Goal: Transaction & Acquisition: Purchase product/service

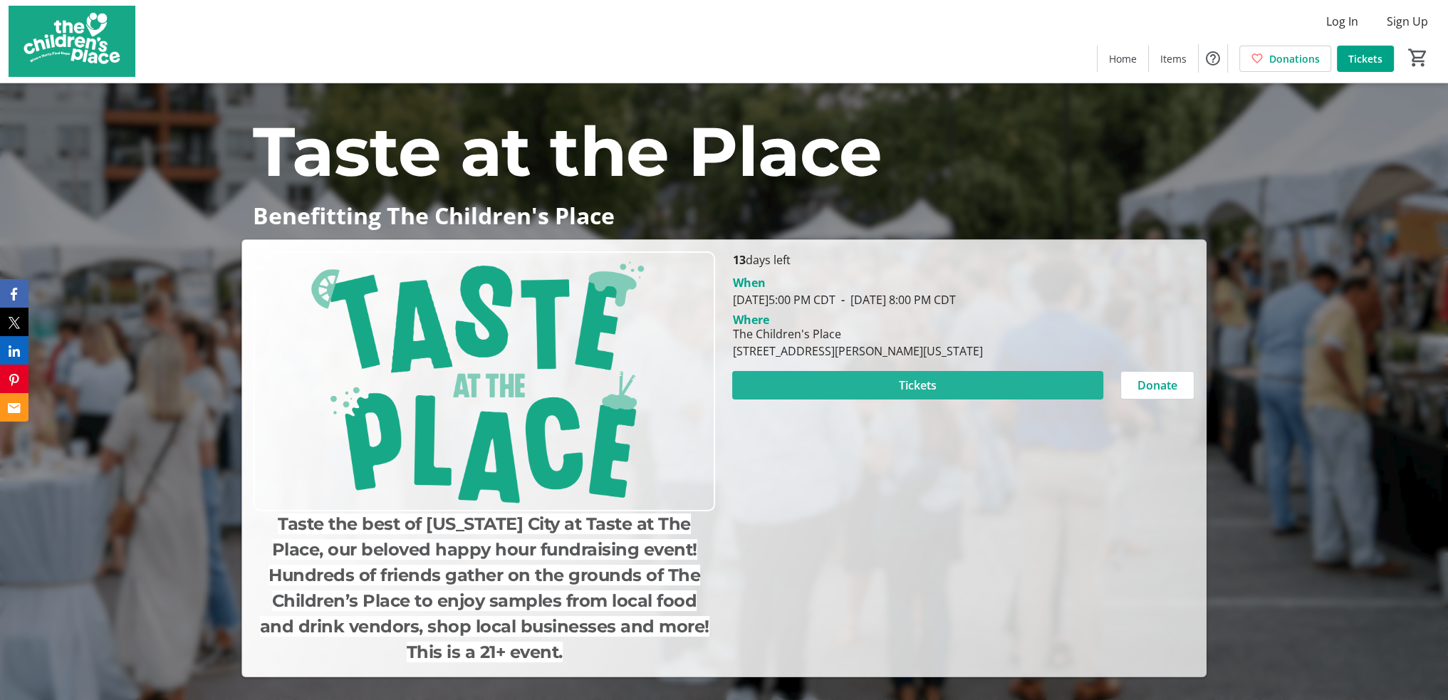
click at [916, 387] on span "Tickets" at bounding box center [918, 385] width 38 height 17
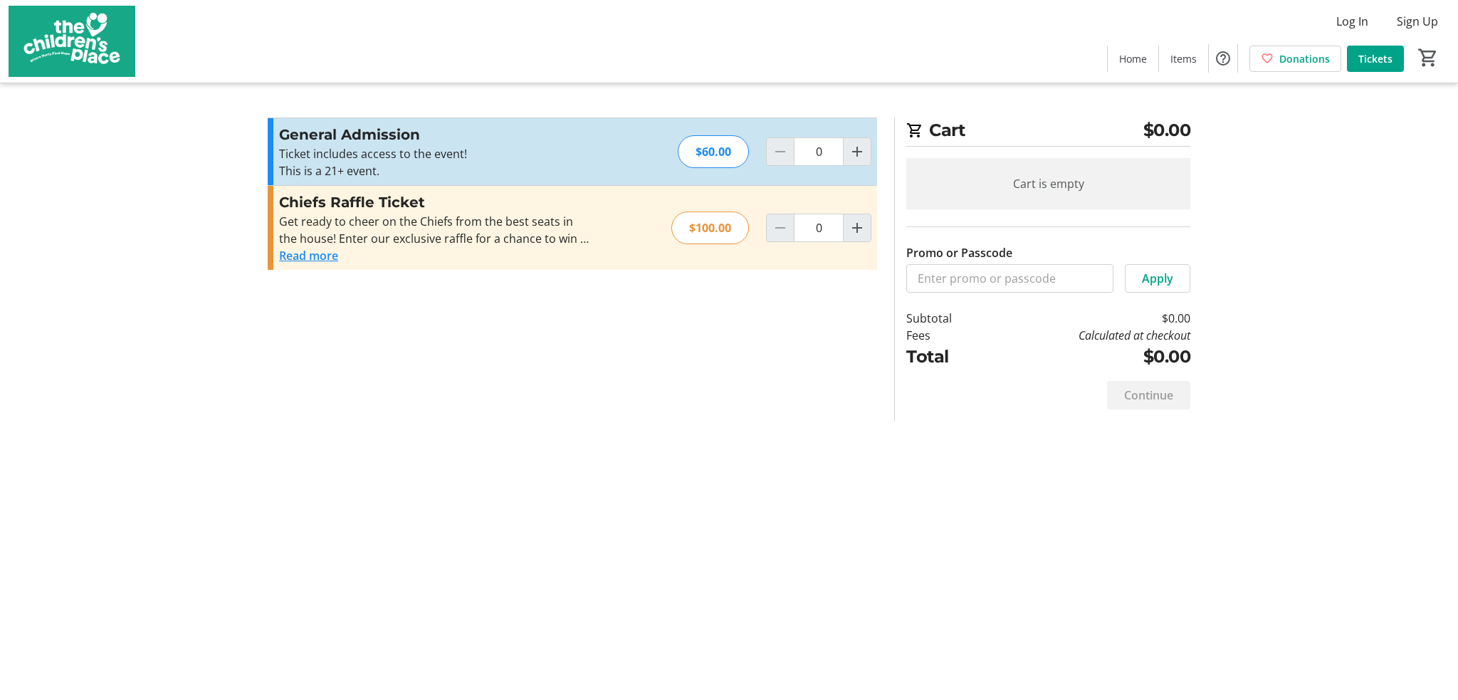
click at [931, 643] on div "Cart $0.00 Cart is empty Promo or Passcode Apply Subtotal $0.00 Fees Calculated…" at bounding box center [729, 350] width 940 height 700
click at [860, 155] on mat-icon "Increment by one" at bounding box center [857, 151] width 17 height 17
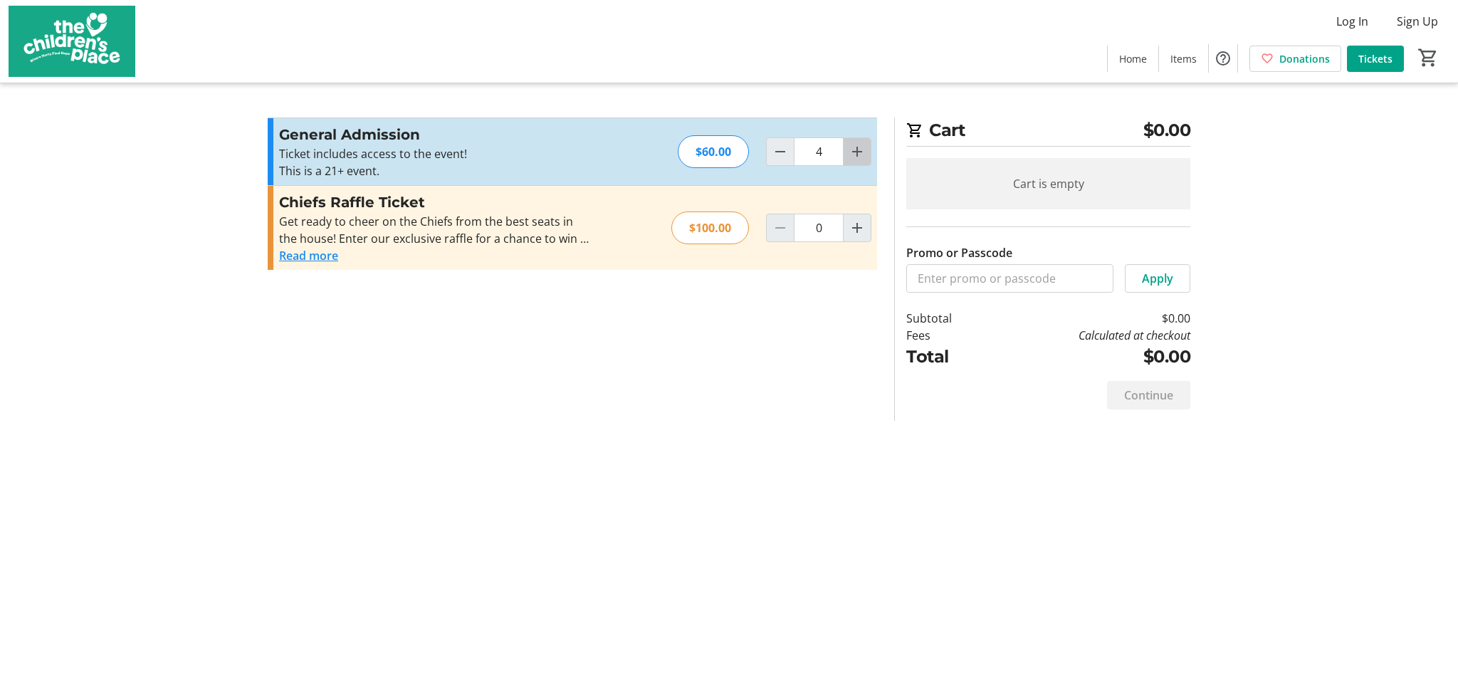
click at [860, 155] on mat-icon "Increment by one" at bounding box center [857, 151] width 17 height 17
click at [860, 154] on mat-icon "Increment by one" at bounding box center [857, 151] width 17 height 17
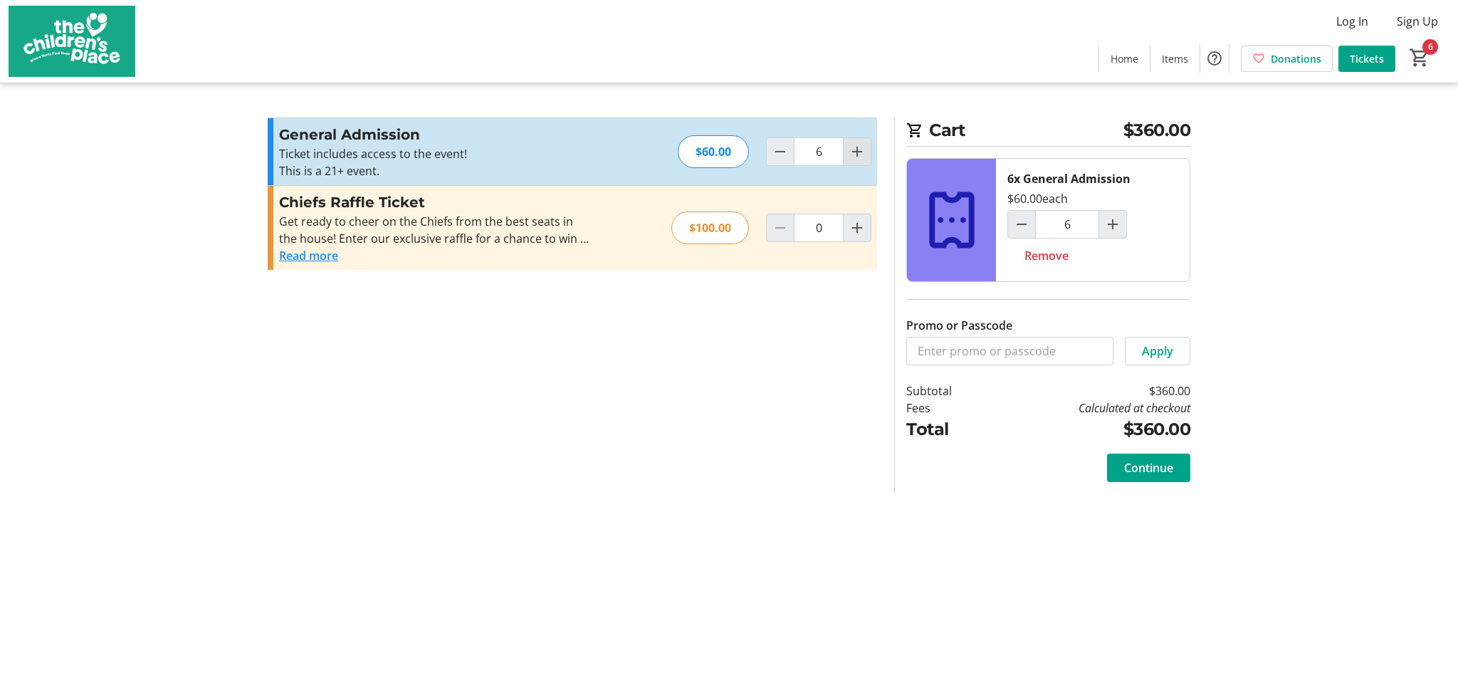
click at [852, 150] on mat-icon "Increment by one" at bounding box center [857, 151] width 17 height 17
type input "10"
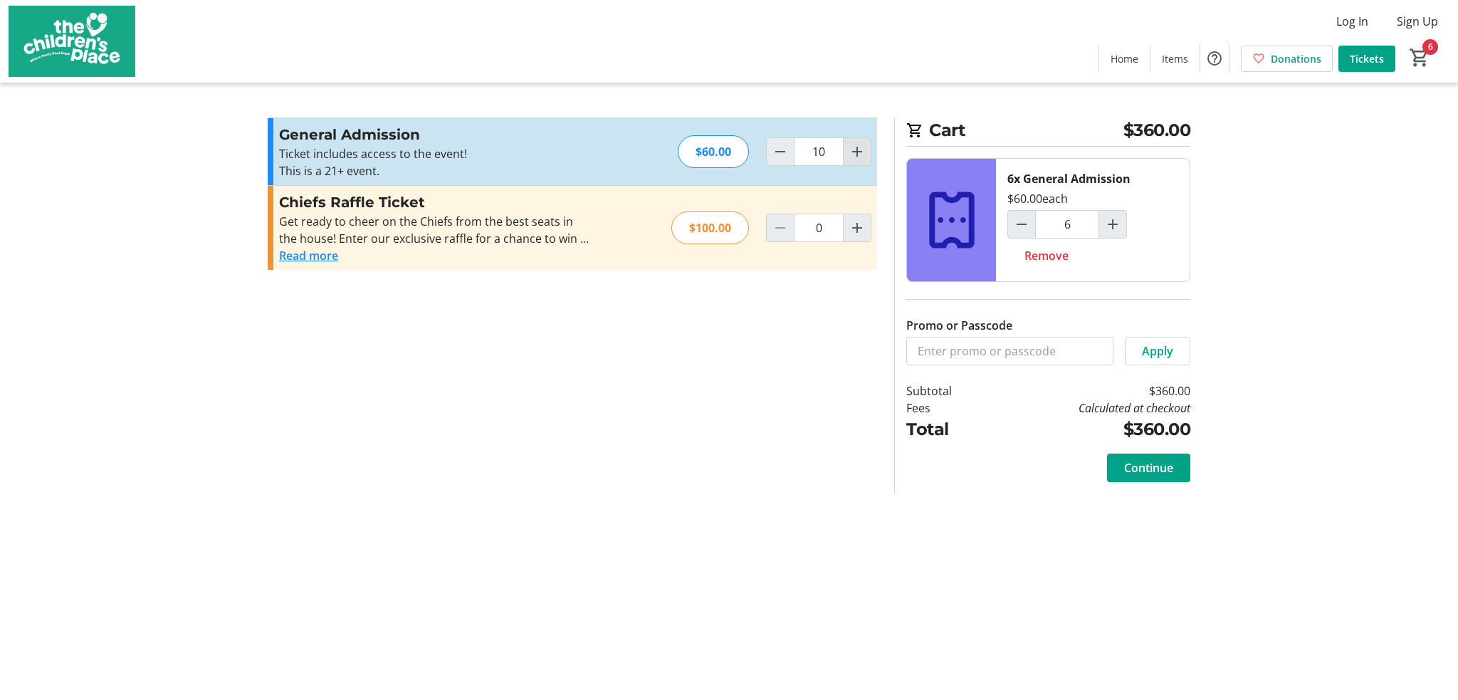
type input "10"
